Goal: Information Seeking & Learning: Learn about a topic

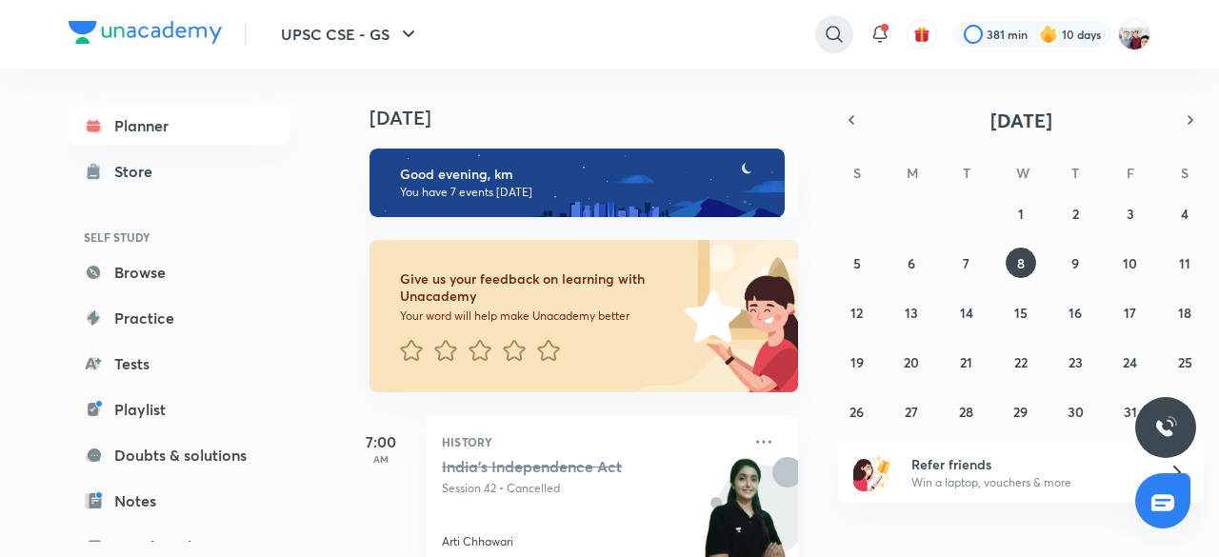
click at [833, 31] on icon at bounding box center [834, 34] width 23 height 23
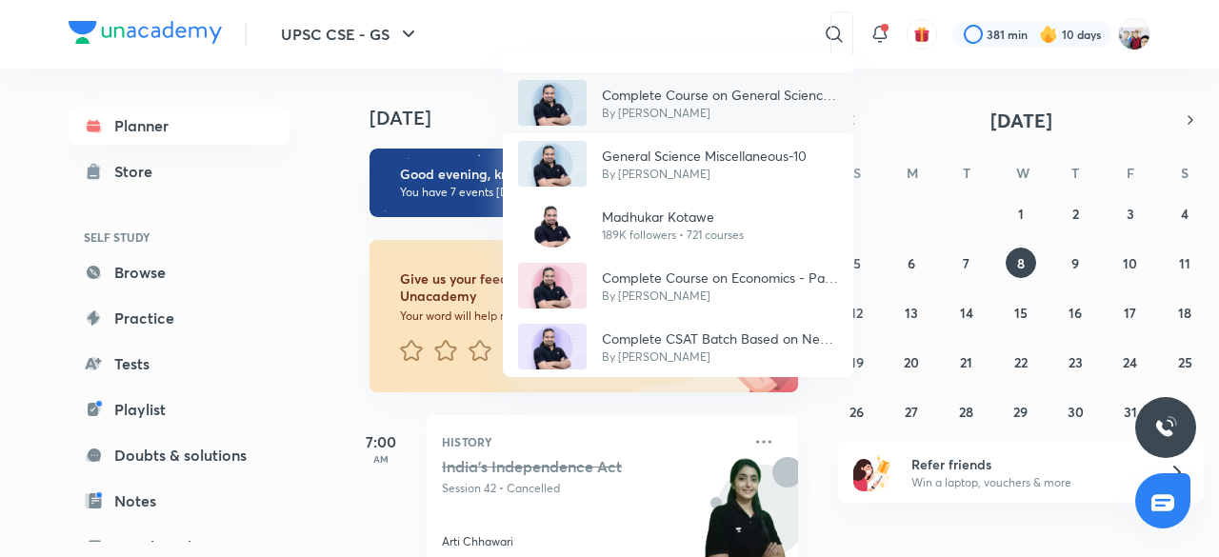
click at [780, 79] on div "Complete Course on General Science 2024-25 By [PERSON_NAME]" at bounding box center [678, 102] width 351 height 61
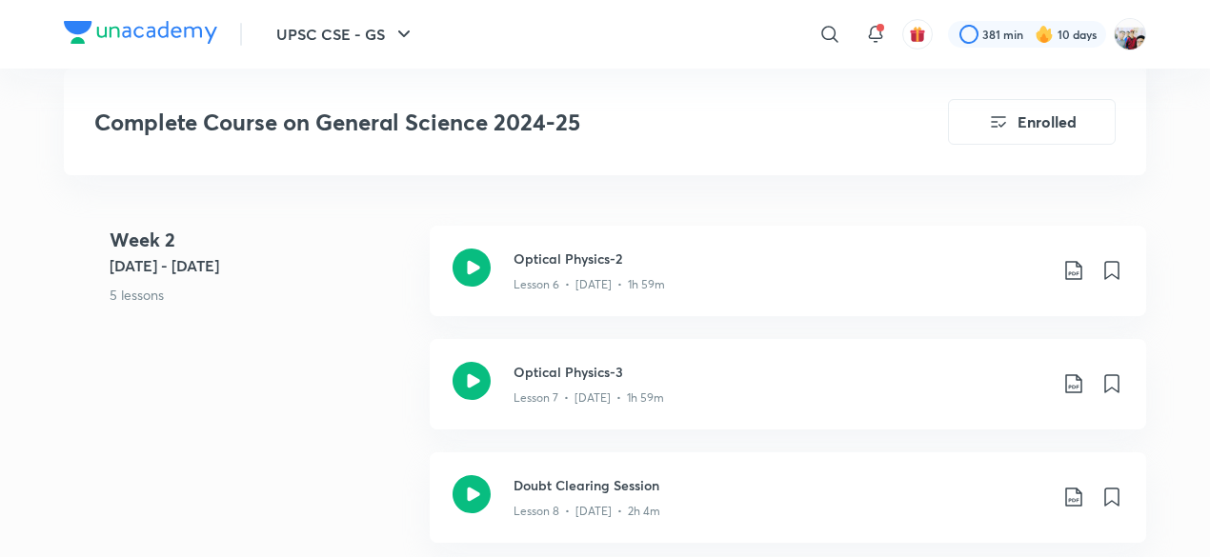
scroll to position [1791, 0]
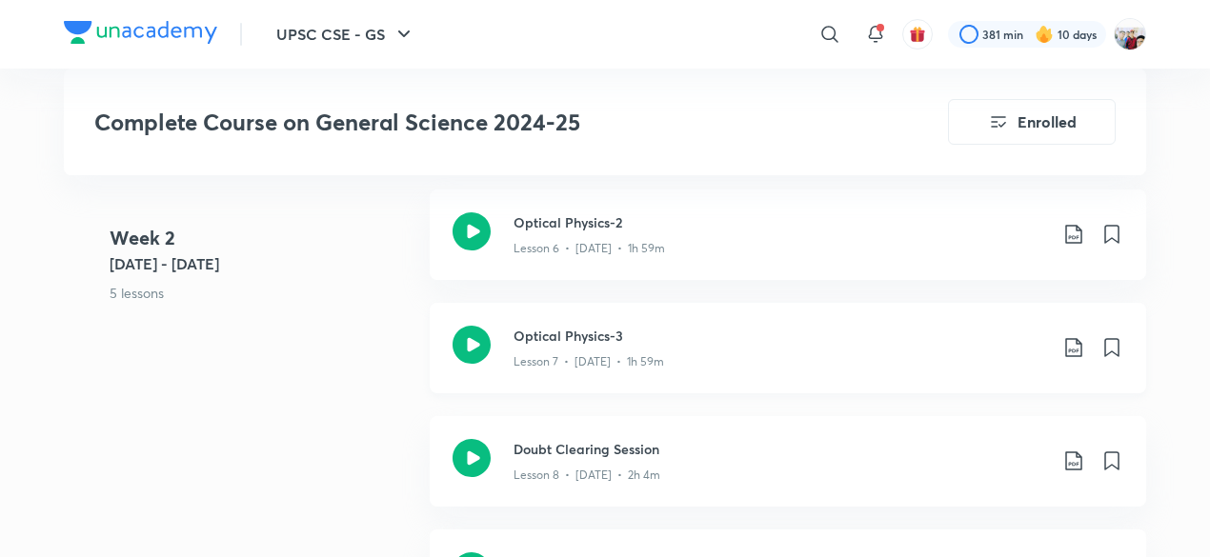
click at [612, 310] on div "Optical Physics-3 Lesson 7 • Sep 26 • 1h 59m" at bounding box center [788, 348] width 716 height 91
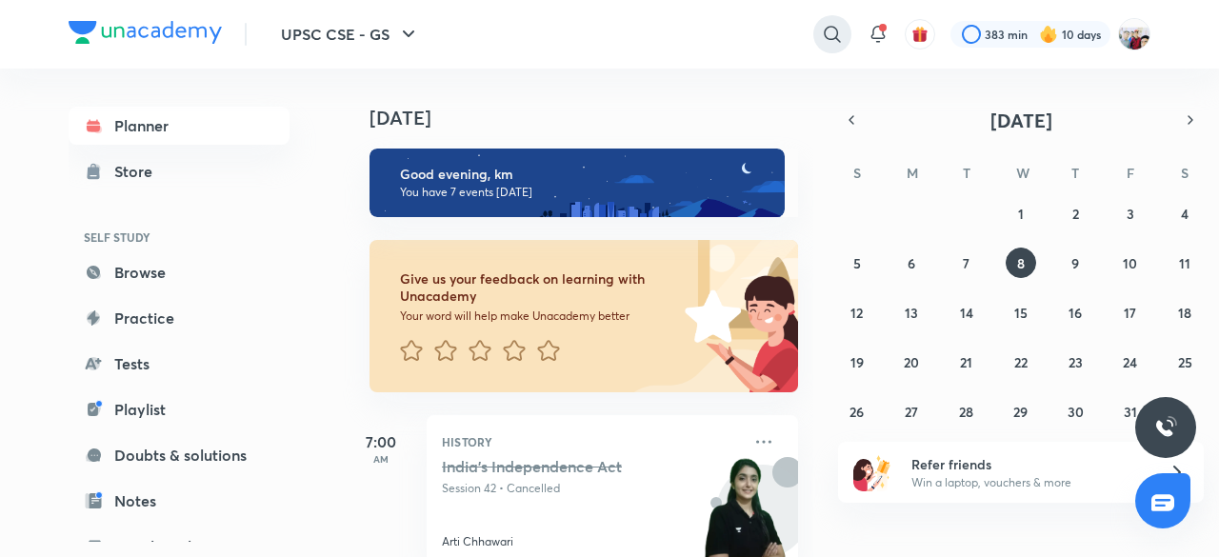
click at [827, 33] on icon at bounding box center [832, 34] width 23 height 23
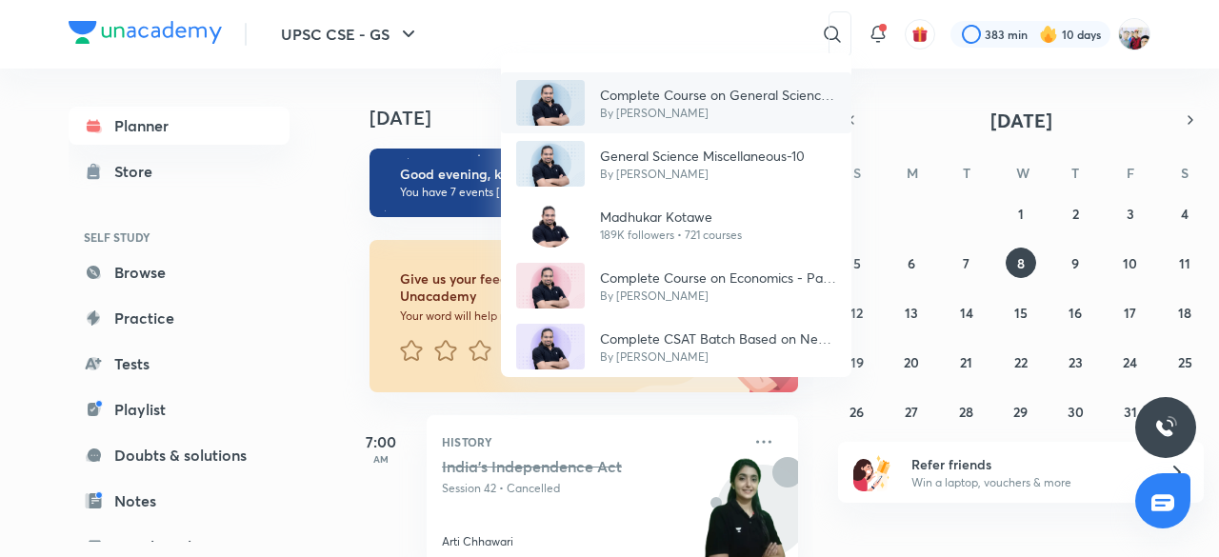
click at [717, 85] on p "Complete Course on General Science 2024-25" at bounding box center [718, 95] width 236 height 20
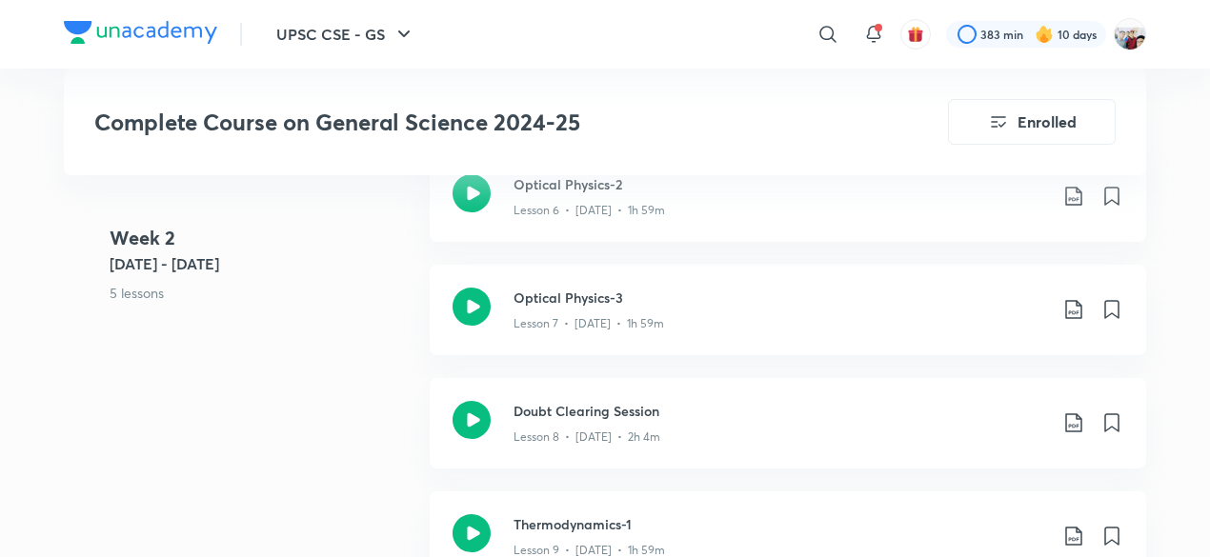
scroll to position [1867, 0]
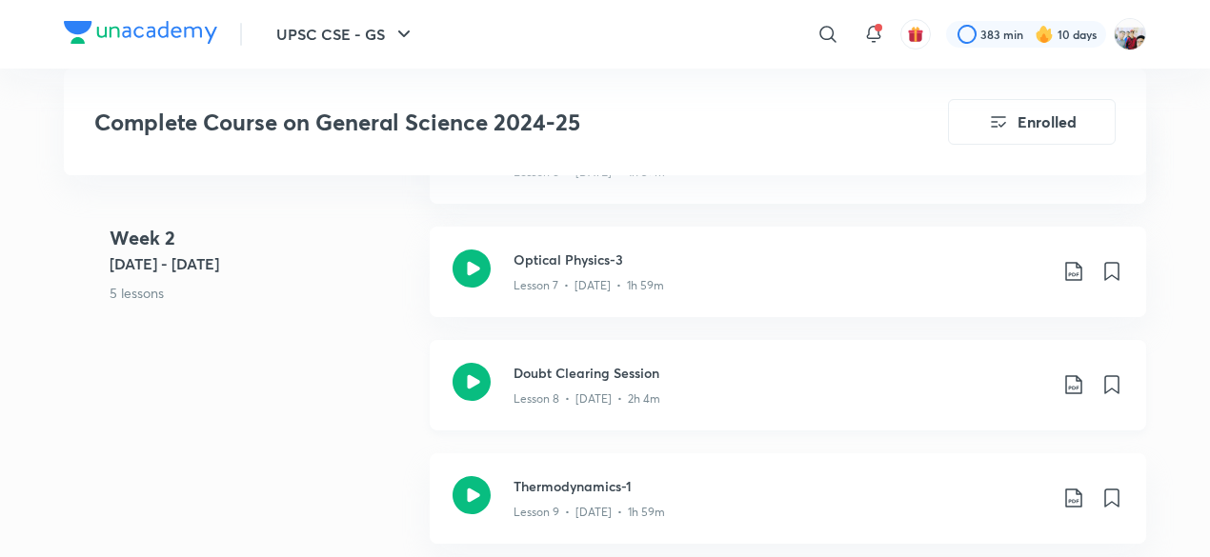
click at [640, 391] on p "Lesson 8 • Sep 27 • 2h 4m" at bounding box center [586, 399] width 147 height 17
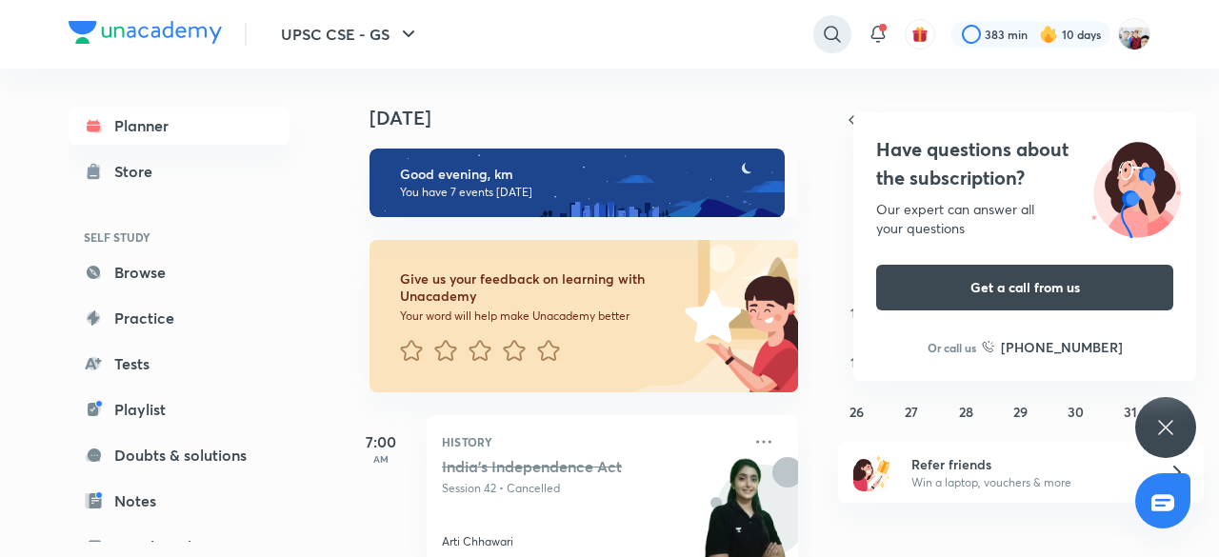
click at [832, 28] on icon at bounding box center [832, 34] width 23 height 23
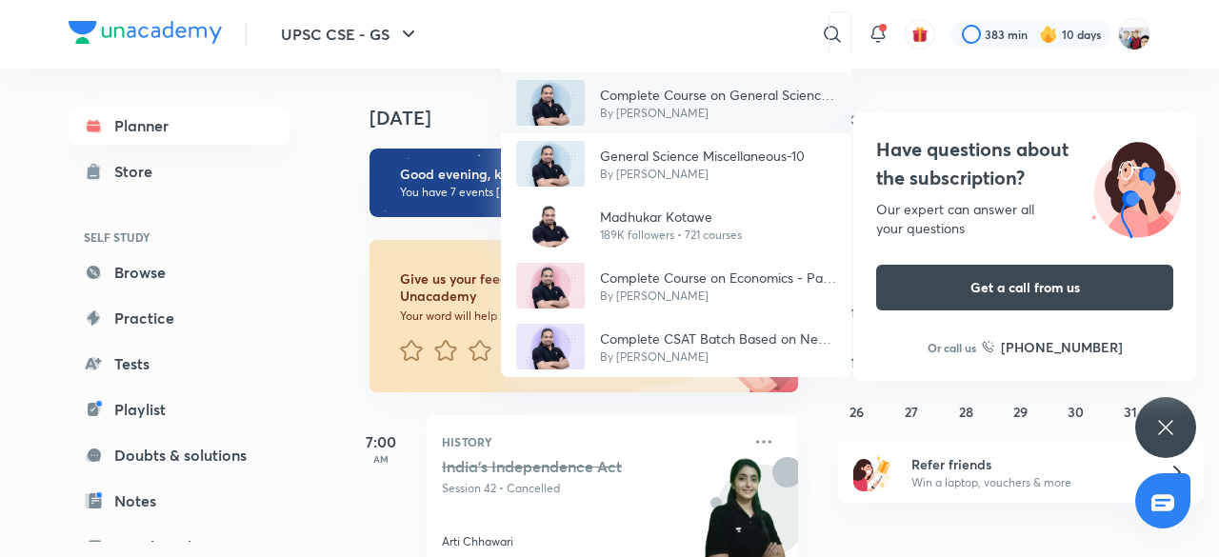
click at [695, 87] on p "Complete Course on General Science 2024-25" at bounding box center [718, 95] width 236 height 20
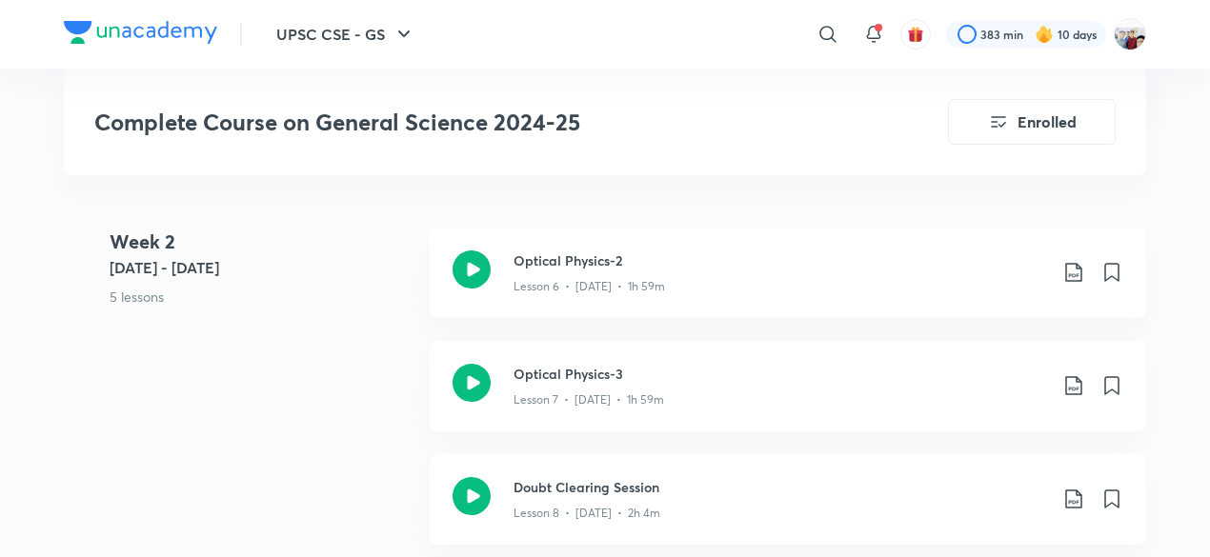
scroll to position [1715, 0]
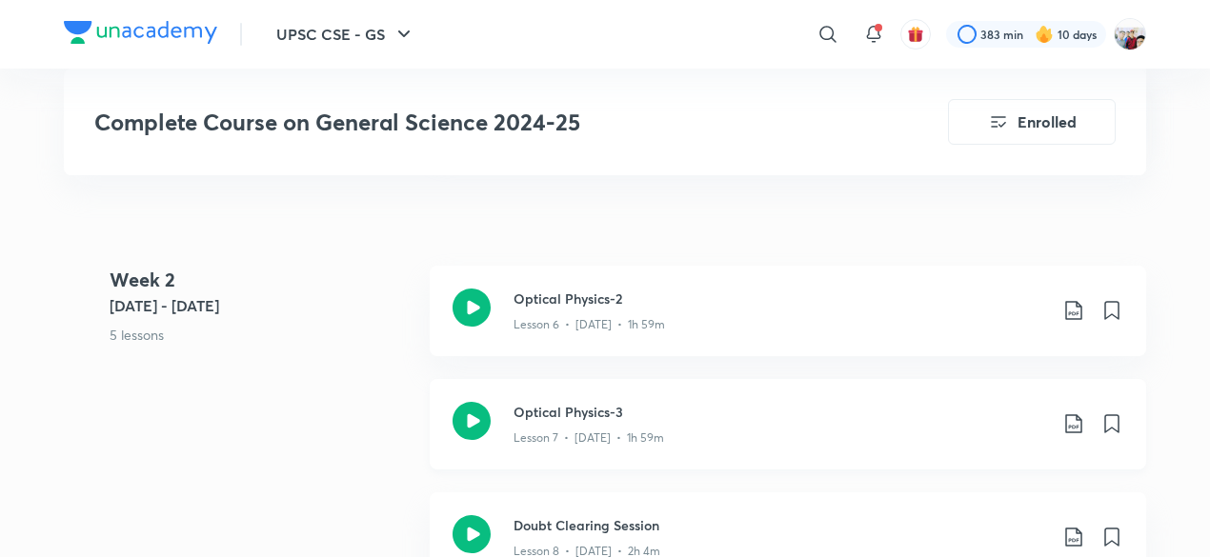
click at [846, 397] on div "Optical Physics-3 Lesson 7 • [DATE] • 1h 59m" at bounding box center [788, 424] width 716 height 91
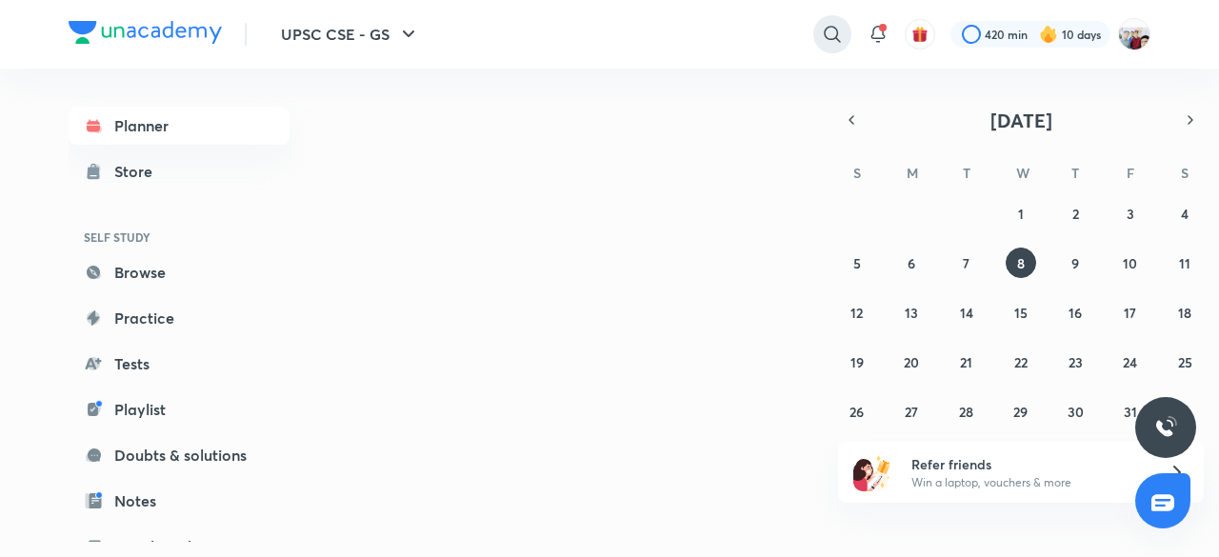
click at [829, 27] on icon at bounding box center [832, 34] width 16 height 16
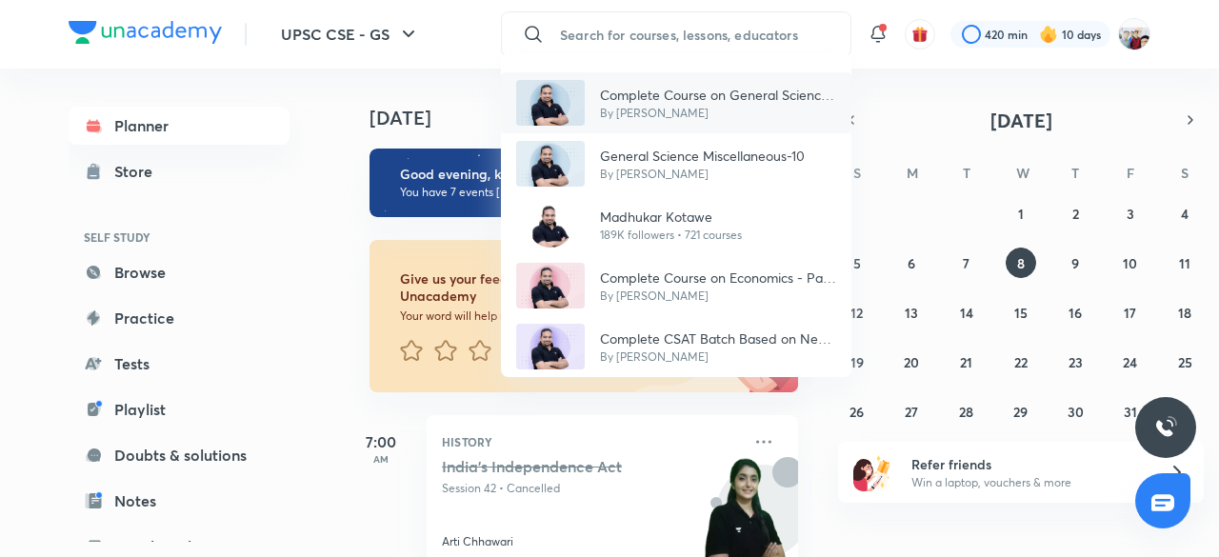
click at [747, 83] on div "Complete Course on General Science 2024-25 By [PERSON_NAME]" at bounding box center [676, 102] width 351 height 61
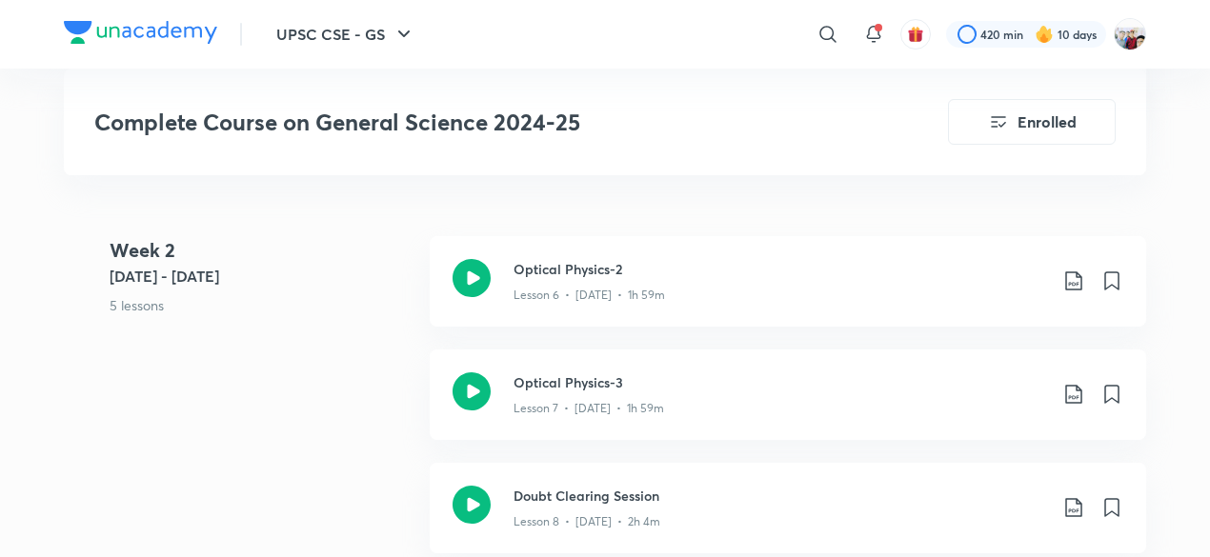
scroll to position [1905, 0]
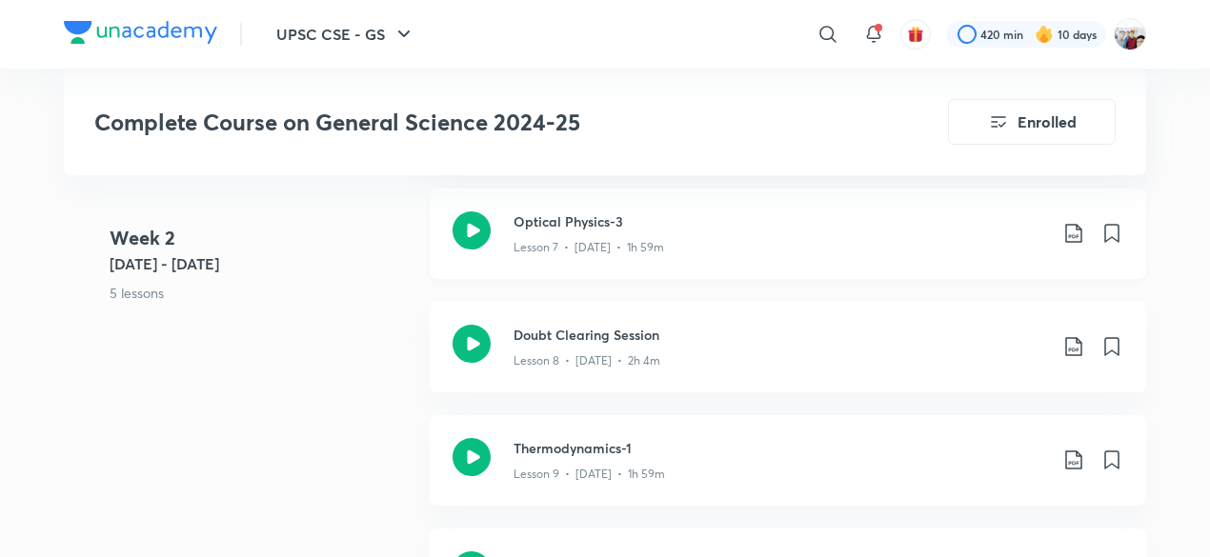
click at [1075, 232] on icon at bounding box center [1073, 233] width 16 height 19
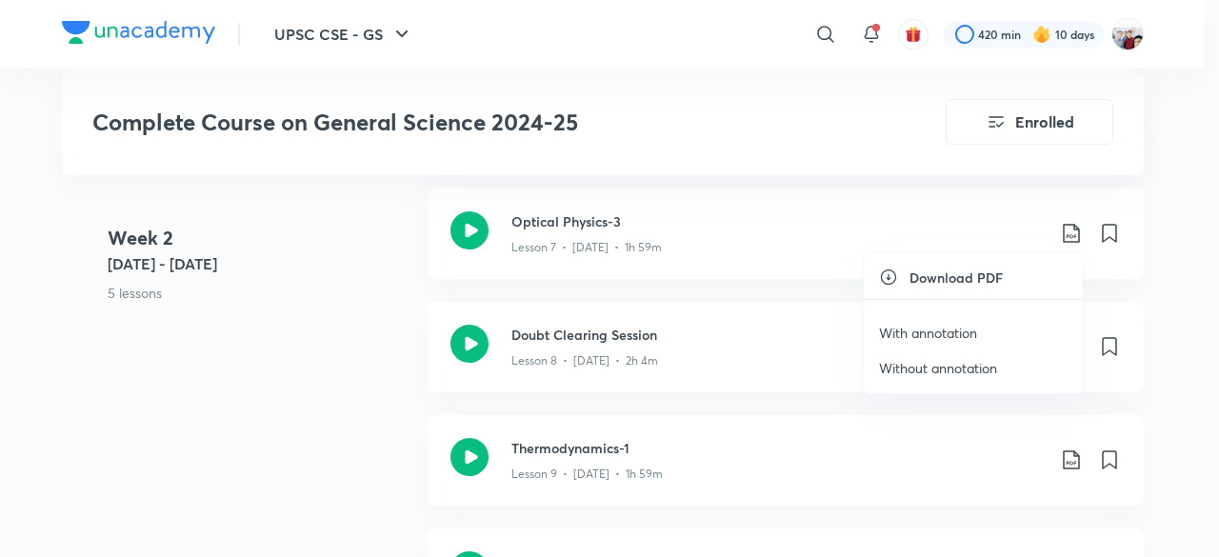
click at [933, 335] on p "With annotation" at bounding box center [928, 333] width 98 height 20
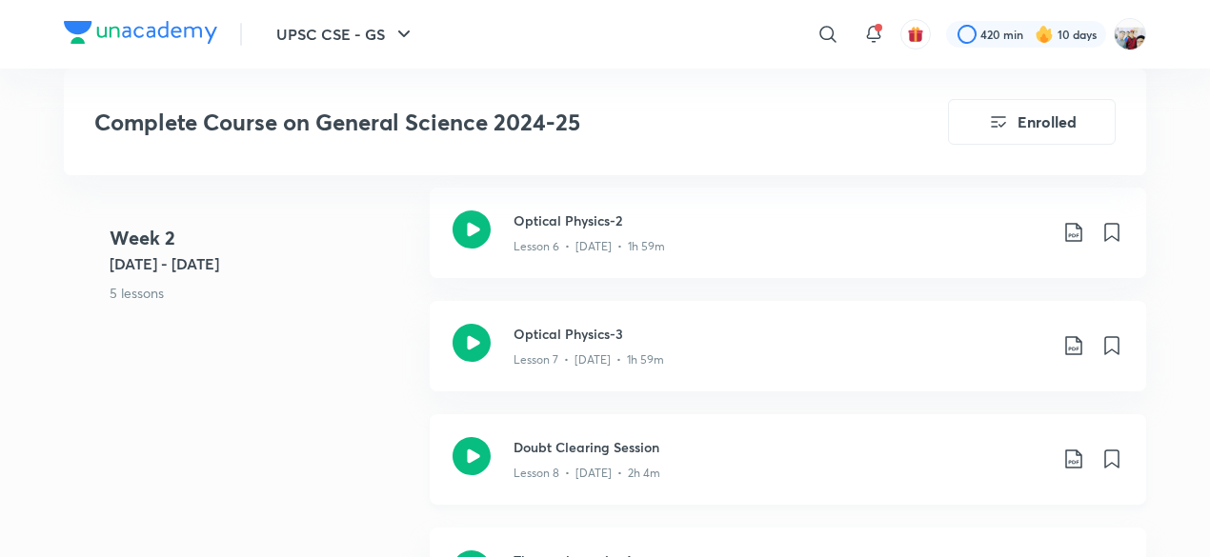
scroll to position [1791, 0]
click at [1075, 231] on icon at bounding box center [1073, 234] width 23 height 23
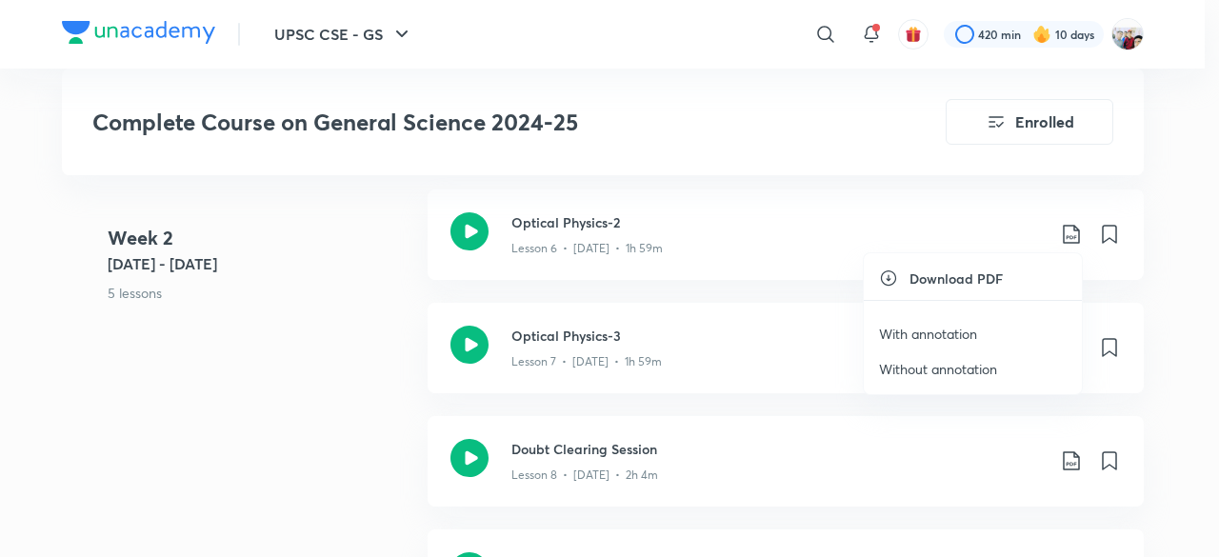
click at [958, 332] on p "With annotation" at bounding box center [928, 334] width 98 height 20
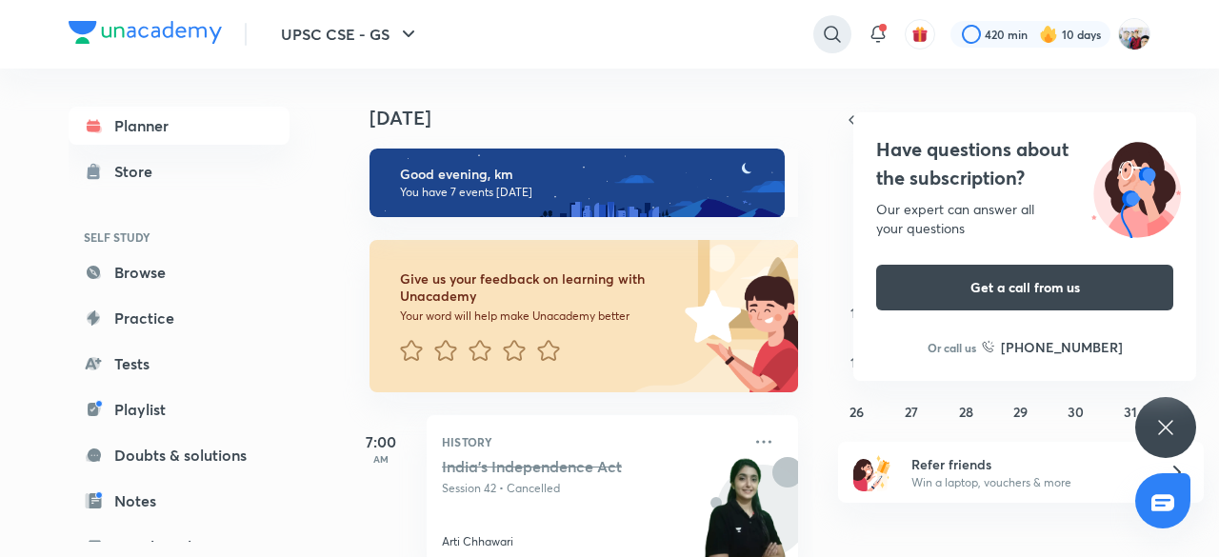
click at [825, 29] on icon at bounding box center [832, 34] width 23 height 23
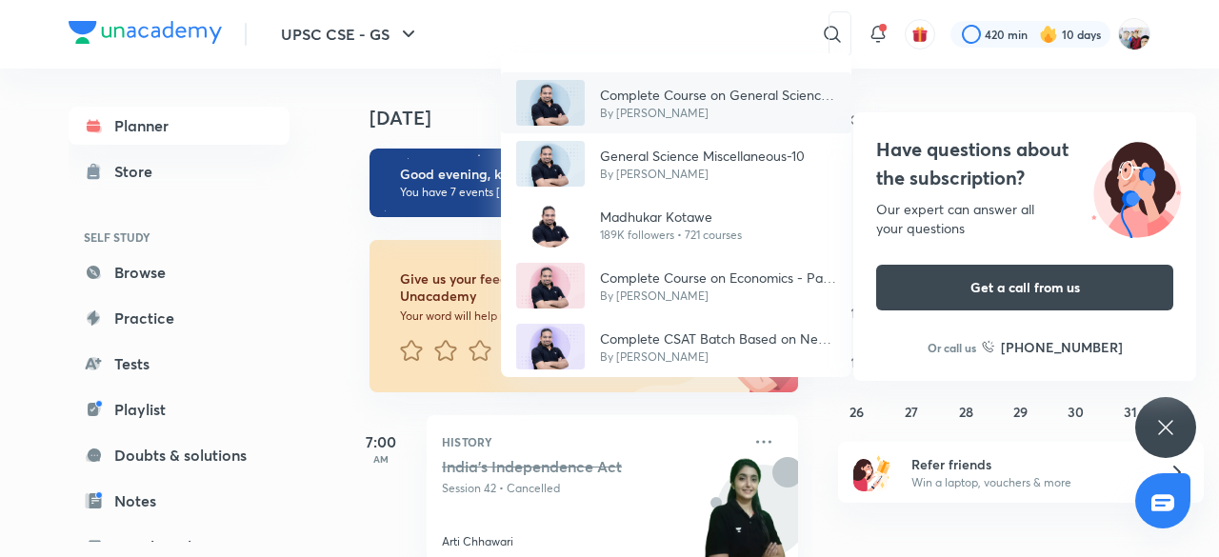
click at [743, 82] on div "Complete Course on General Science 2024-25 By Madhukar Kotawe" at bounding box center [676, 102] width 351 height 61
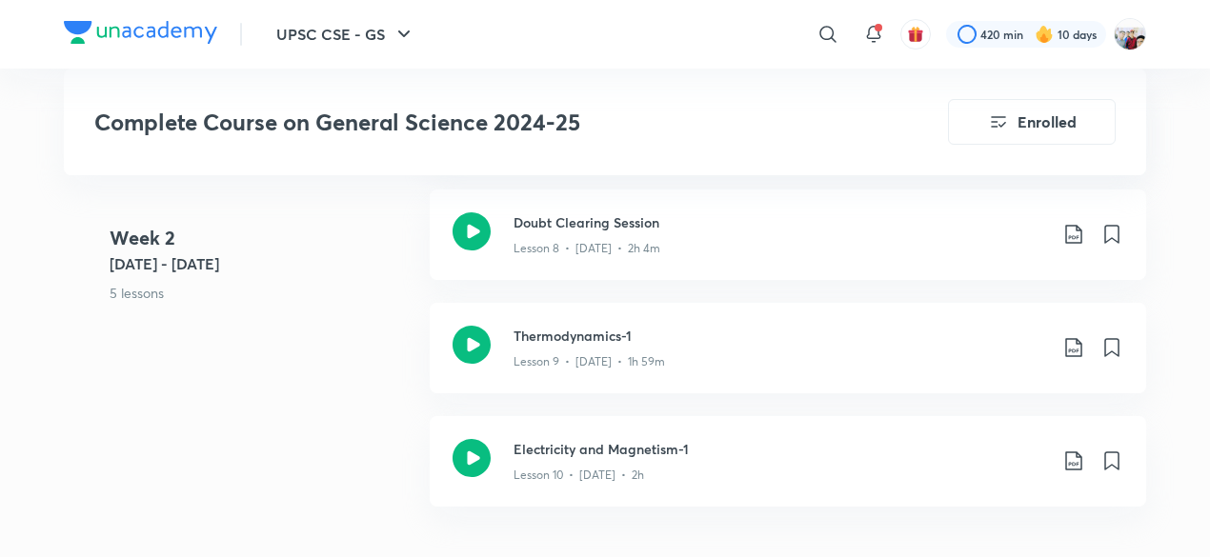
scroll to position [2020, 0]
click at [669, 222] on h3 "Doubt Clearing Session" at bounding box center [779, 221] width 533 height 20
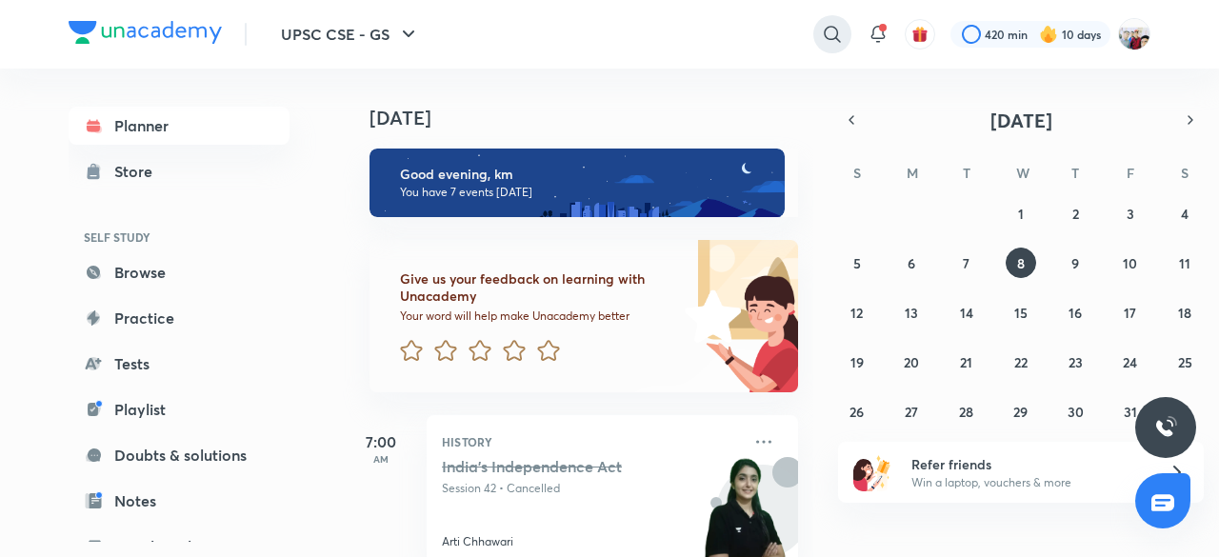
click at [835, 34] on icon at bounding box center [832, 34] width 23 height 23
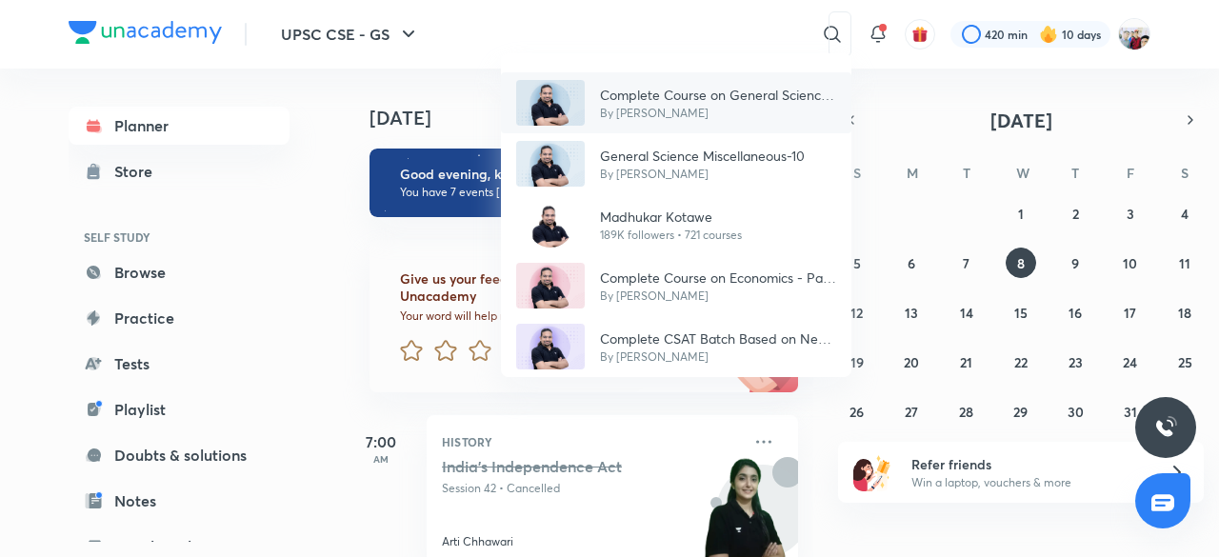
click at [760, 86] on p "Complete Course on General Science 2024-25" at bounding box center [718, 95] width 236 height 20
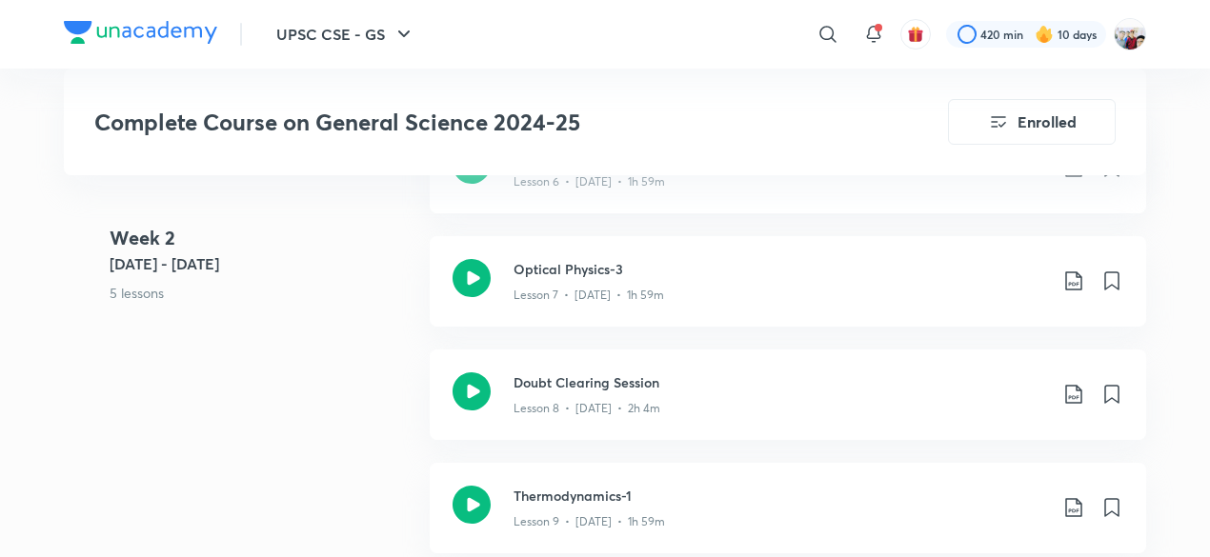
scroll to position [1867, 0]
click at [579, 393] on div "Lesson 8 • [DATE] • 2h 4m" at bounding box center [779, 403] width 533 height 25
